Goal: Task Accomplishment & Management: Complete application form

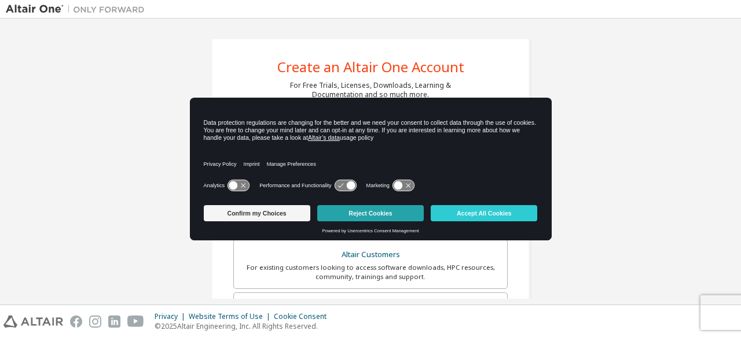
click at [357, 218] on button "Reject Cookies" at bounding box center [370, 213] width 106 height 16
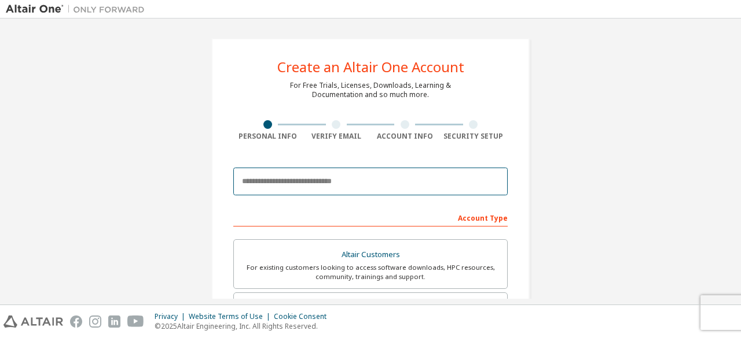
click at [395, 177] on input "email" at bounding box center [370, 182] width 274 height 28
type input "**********"
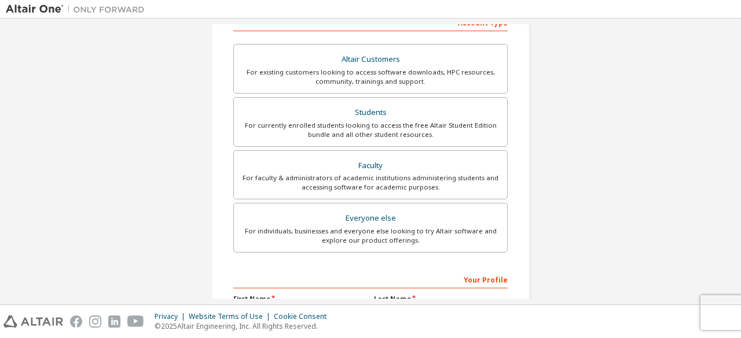
scroll to position [196, 0]
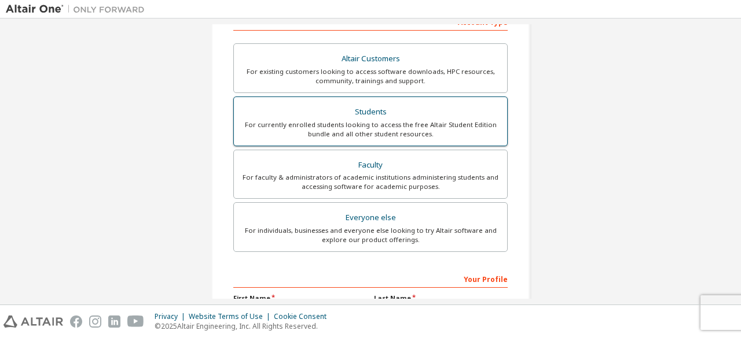
click at [457, 127] on div "For currently enrolled students looking to access the free Altair Student Editi…" at bounding box center [370, 129] width 259 height 19
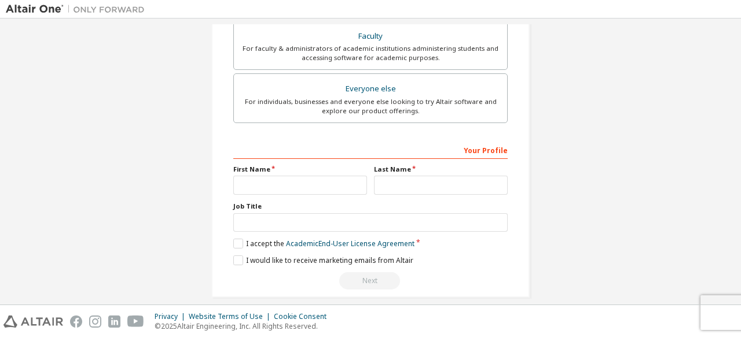
scroll to position [334, 0]
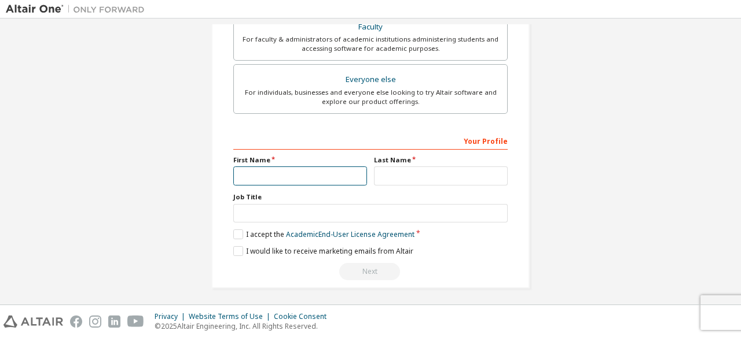
click at [321, 172] on input "text" at bounding box center [300, 176] width 134 height 19
type input "****"
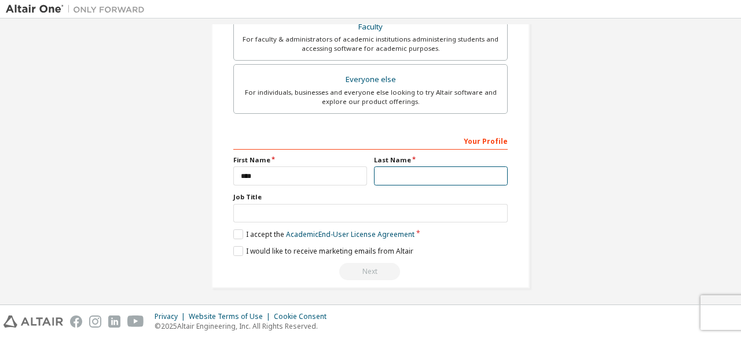
click at [396, 178] on input "text" at bounding box center [441, 176] width 134 height 19
type input "*******"
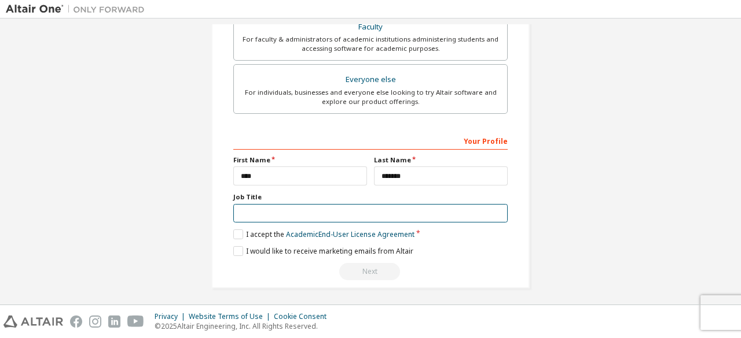
click at [383, 207] on input "text" at bounding box center [370, 213] width 274 height 19
type input "*******"
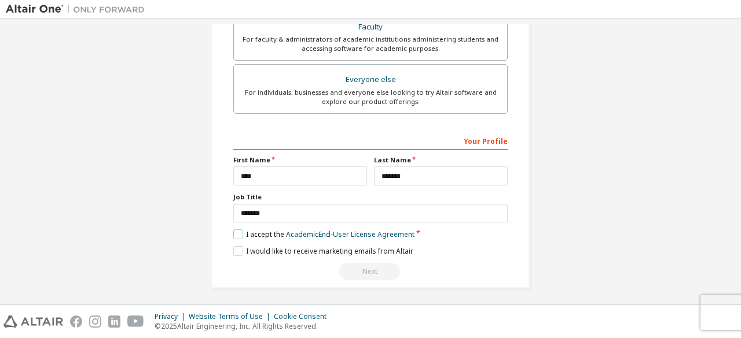
click at [237, 235] on label "I accept the Academic End-User License Agreement" at bounding box center [323, 235] width 181 height 10
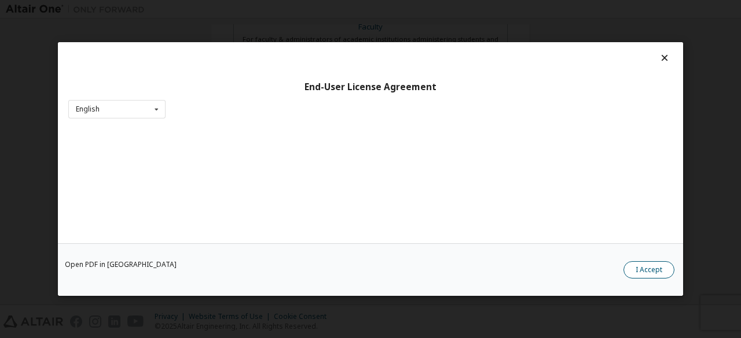
click at [643, 275] on button "I Accept" at bounding box center [648, 270] width 51 height 17
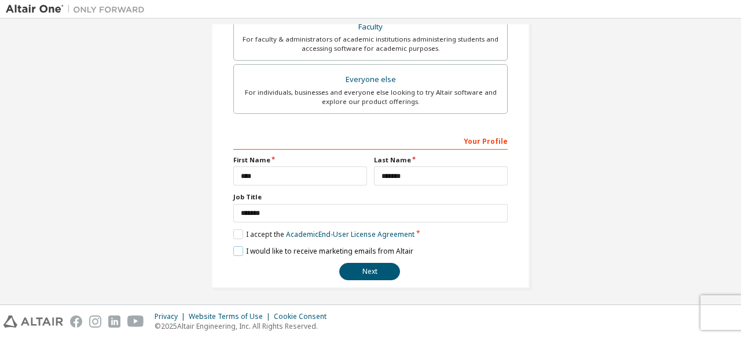
click at [233, 246] on label "I would like to receive marketing emails from Altair" at bounding box center [323, 251] width 180 height 10
click at [377, 268] on button "Next" at bounding box center [369, 271] width 61 height 17
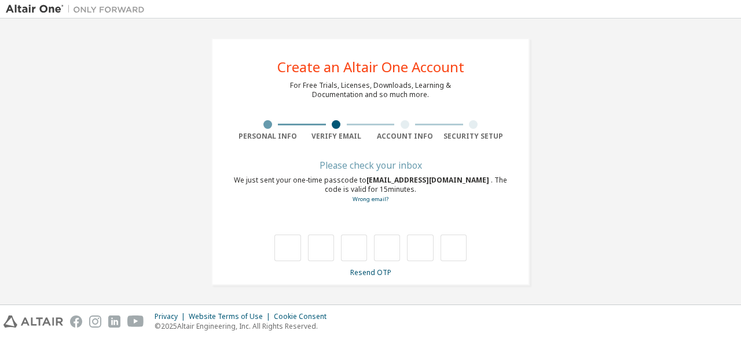
type input "*"
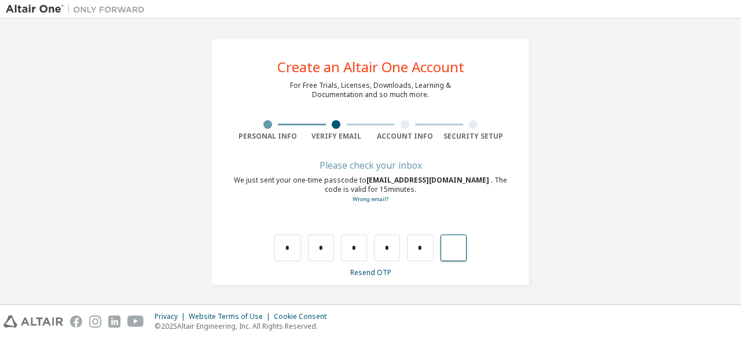
type input "*"
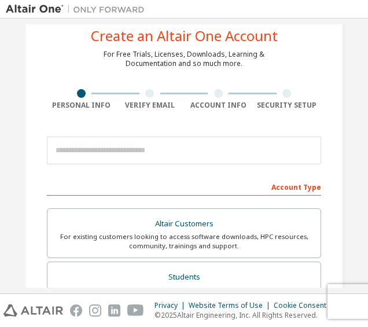
scroll to position [23, 0]
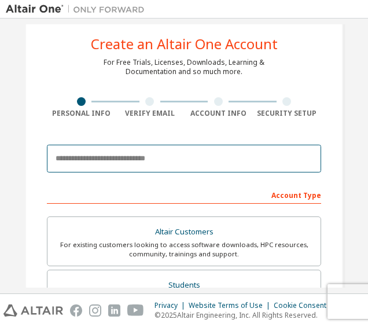
click at [238, 160] on input "email" at bounding box center [184, 159] width 274 height 28
type input "**********"
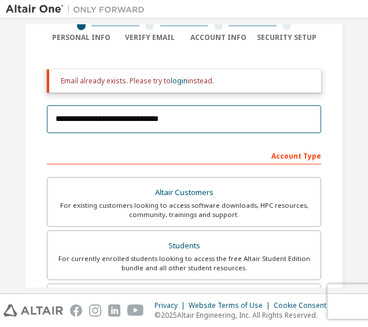
scroll to position [233, 0]
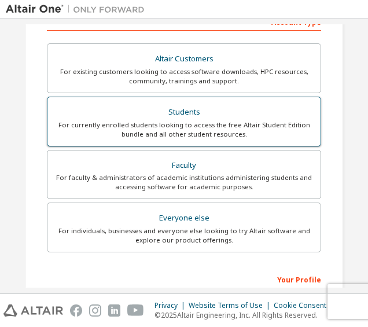
click at [259, 126] on div "For currently enrolled students looking to access the free Altair Student Editi…" at bounding box center [183, 129] width 259 height 19
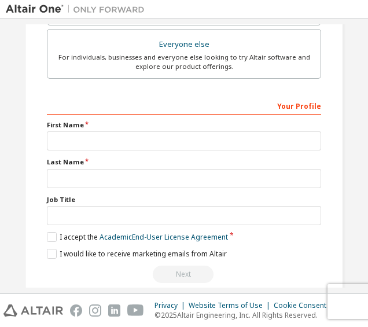
scroll to position [410, 0]
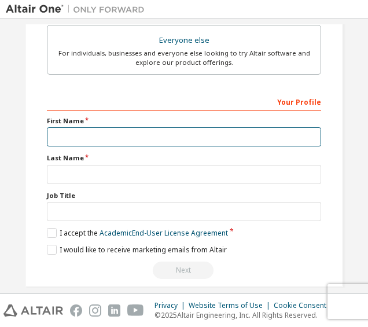
click at [223, 129] on input "text" at bounding box center [184, 136] width 274 height 19
type input "*"
type input "****"
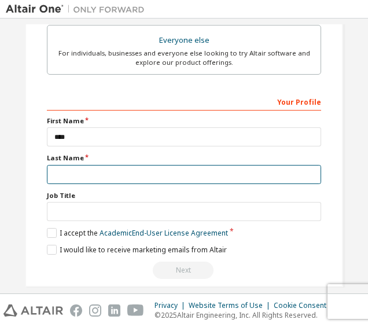
click at [87, 172] on input "text" at bounding box center [184, 174] width 274 height 19
type input "*******"
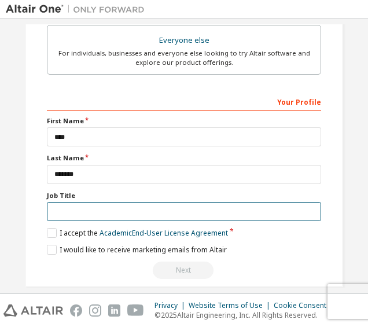
click at [120, 208] on input "text" at bounding box center [184, 211] width 274 height 19
type input "*******"
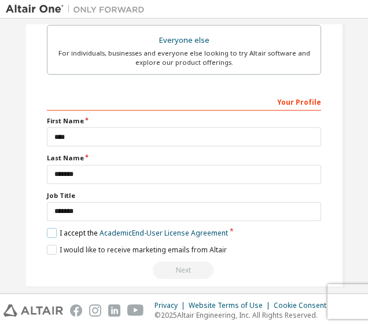
click at [47, 231] on label "I accept the Academic End-User License Agreement" at bounding box center [137, 233] width 181 height 10
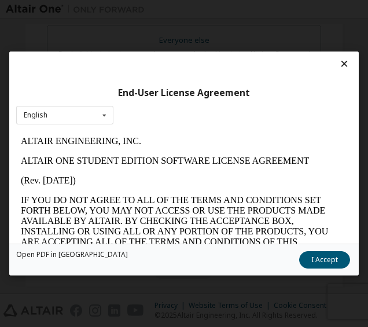
scroll to position [0, 0]
click at [333, 261] on button "I Accept" at bounding box center [324, 259] width 51 height 17
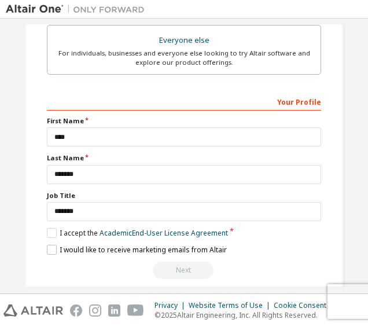
click at [54, 248] on label "I would like to receive marketing emails from Altair" at bounding box center [137, 250] width 180 height 10
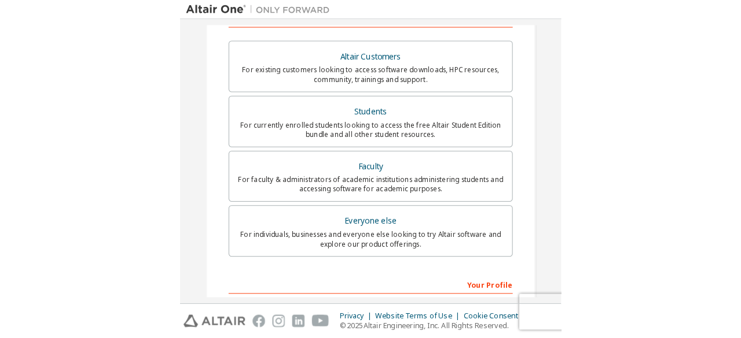
scroll to position [419, 0]
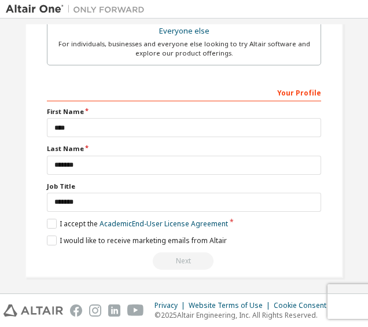
click at [191, 257] on div "Next" at bounding box center [184, 260] width 274 height 17
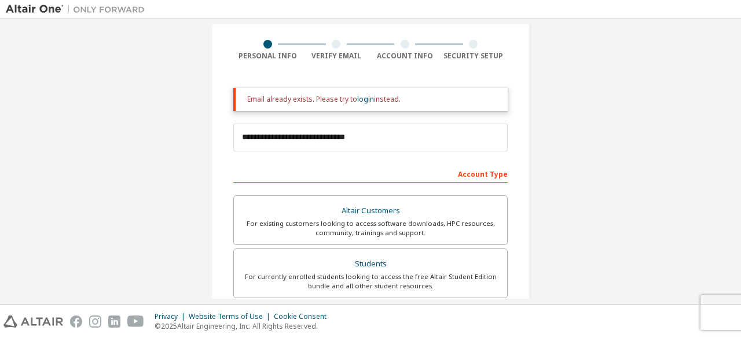
scroll to position [0, 0]
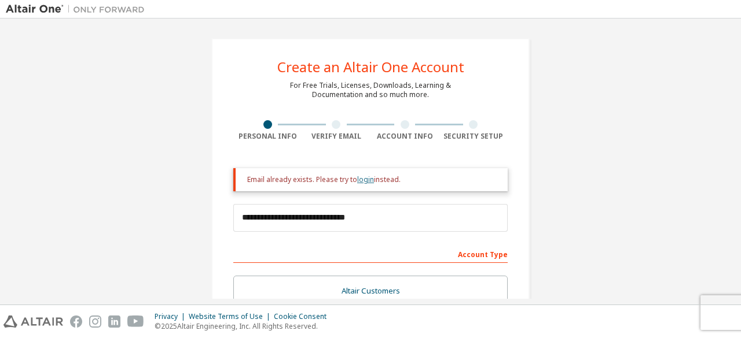
click at [362, 181] on link "login" at bounding box center [365, 180] width 17 height 10
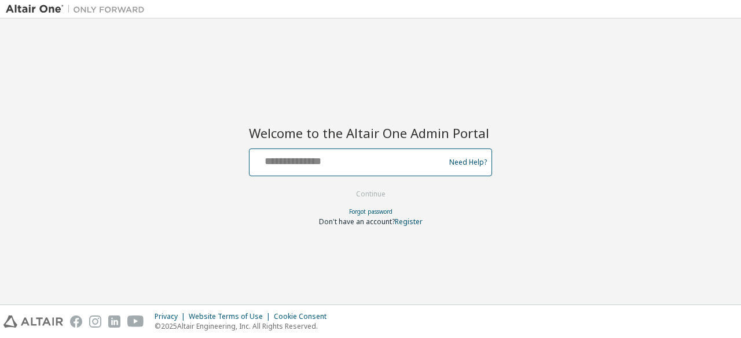
click at [351, 160] on input "text" at bounding box center [348, 160] width 189 height 17
type input "**********"
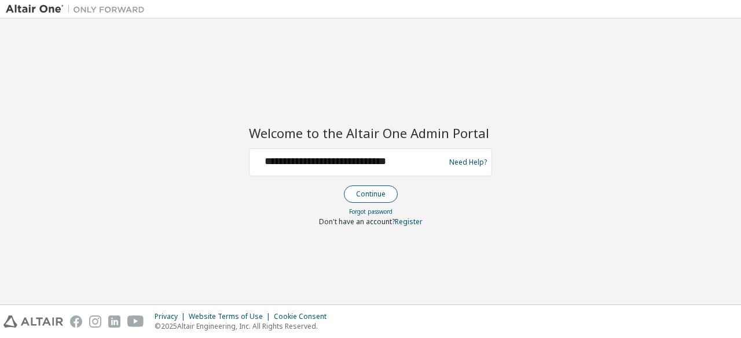
click at [367, 195] on button "Continue" at bounding box center [371, 194] width 54 height 17
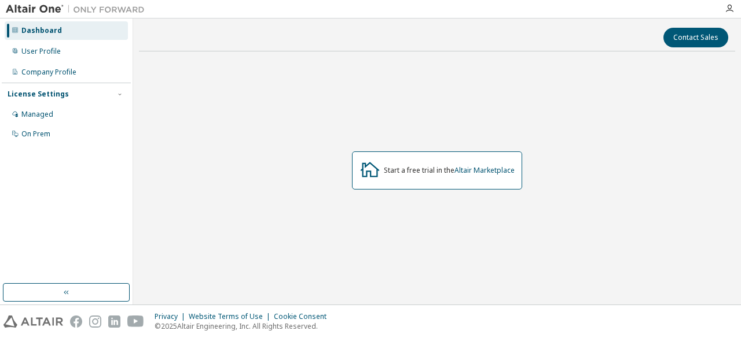
click at [90, 92] on div "License Settings" at bounding box center [66, 94] width 117 height 10
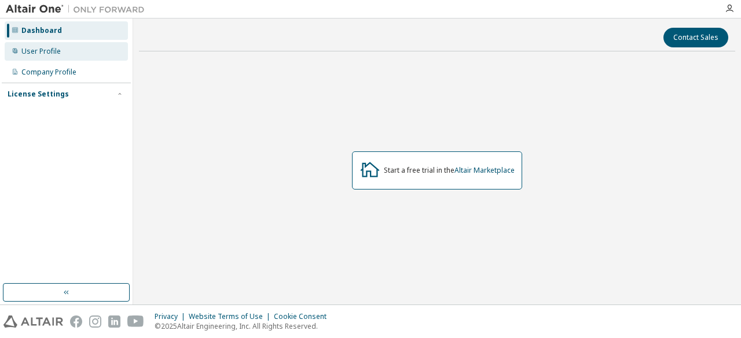
click at [75, 54] on div "User Profile" at bounding box center [66, 51] width 123 height 19
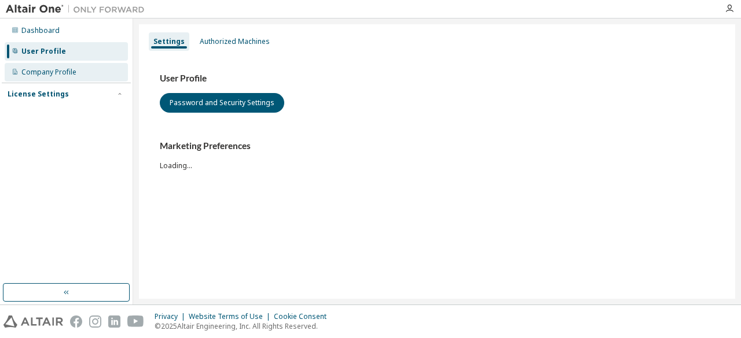
click at [82, 68] on div "Company Profile" at bounding box center [66, 72] width 123 height 19
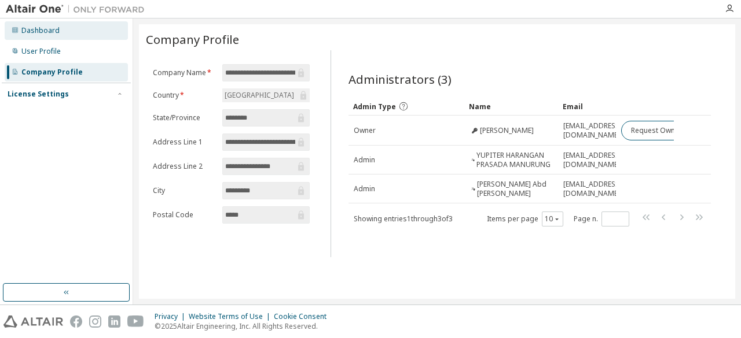
click at [74, 31] on div "Dashboard" at bounding box center [66, 30] width 123 height 19
